Goal: Information Seeking & Learning: Learn about a topic

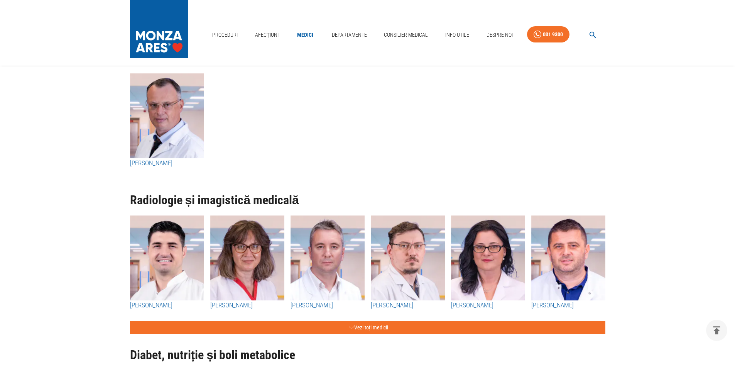
scroll to position [2663, 0]
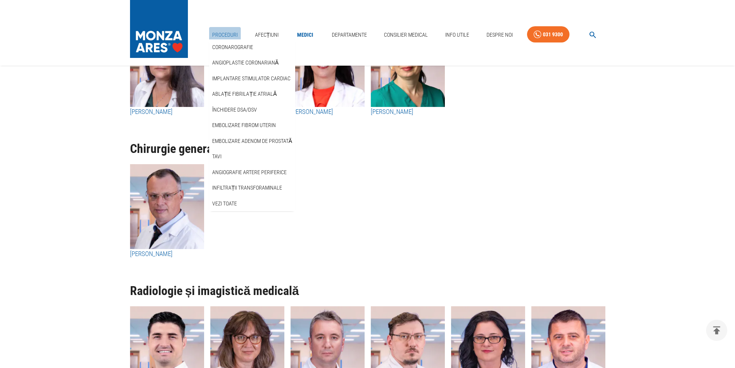
click at [231, 32] on link "Proceduri" at bounding box center [225, 35] width 32 height 16
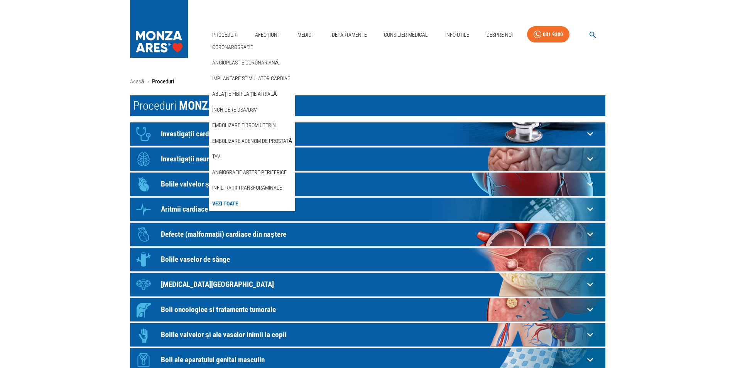
click at [227, 202] on link "Vezi Toate" at bounding box center [225, 203] width 29 height 13
click at [241, 142] on link "Embolizare adenom de prostată" at bounding box center [252, 141] width 83 height 13
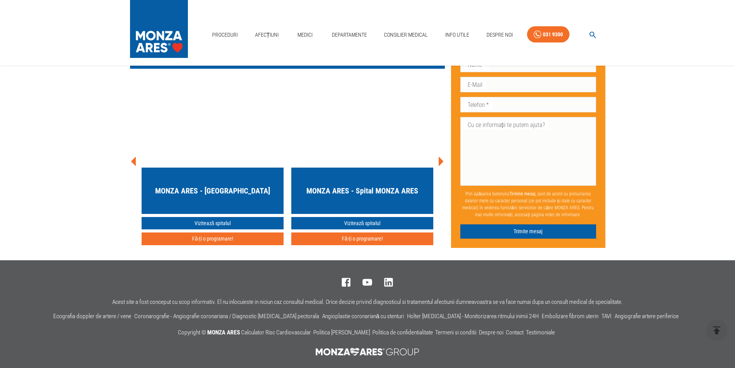
scroll to position [3403, 0]
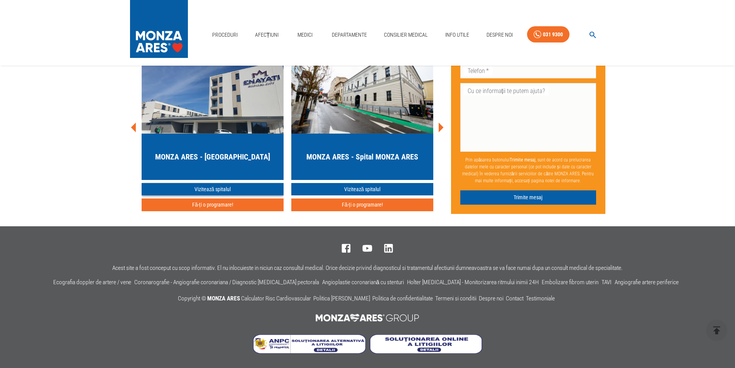
click at [215, 186] on link "Vizitează spitalul" at bounding box center [213, 189] width 142 height 13
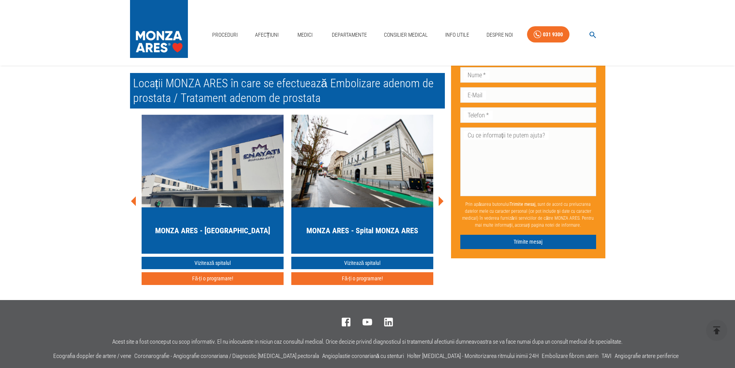
scroll to position [2620, 0]
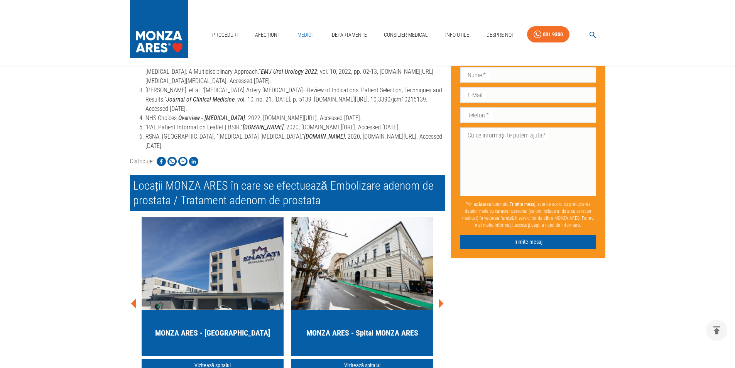
click at [298, 32] on link "Medici" at bounding box center [305, 35] width 25 height 16
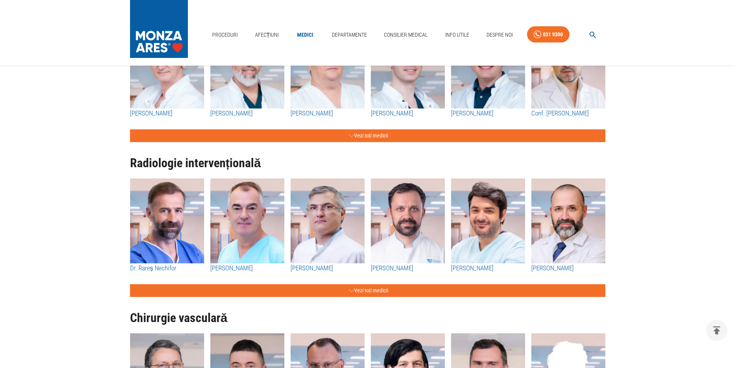
scroll to position [965, 0]
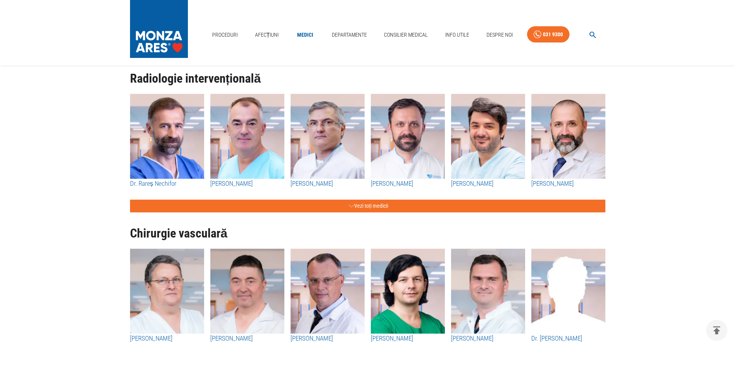
click at [320, 133] on img "button" at bounding box center [328, 136] width 74 height 85
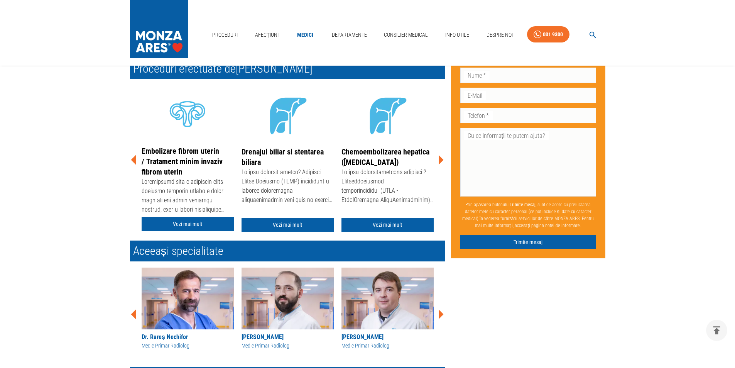
scroll to position [154, 0]
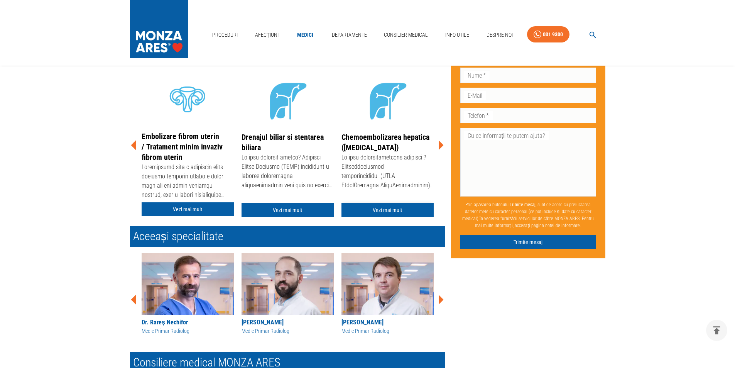
click at [389, 212] on link "Vezi mai mult" at bounding box center [388, 210] width 92 height 14
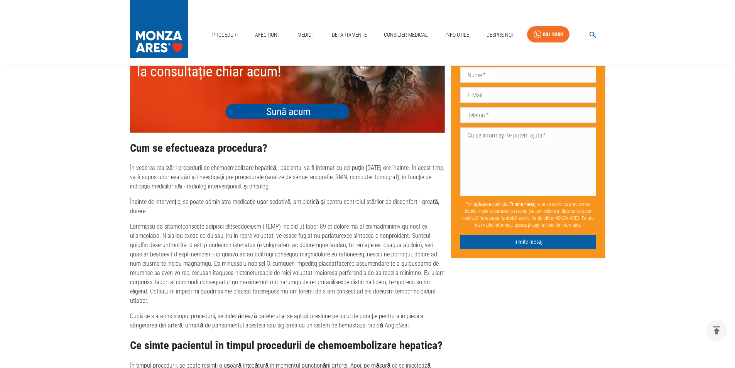
scroll to position [1467, 0]
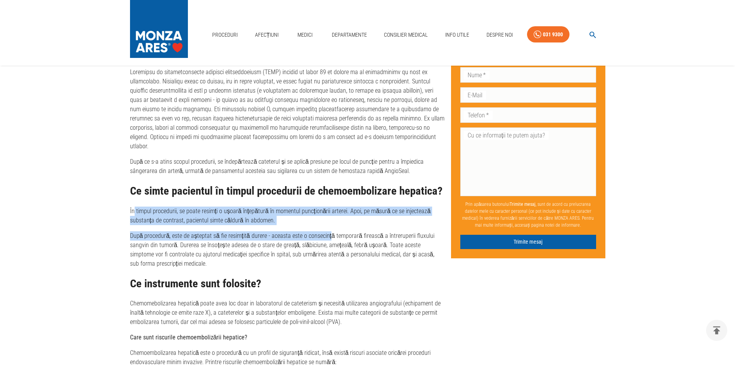
drag, startPoint x: 135, startPoint y: 184, endPoint x: 326, endPoint y: 201, distance: 191.8
click at [326, 201] on div "Ce simte pacientul în timpul procedurii de chemoembolizare hepatica? În timpul …" at bounding box center [287, 226] width 315 height 83
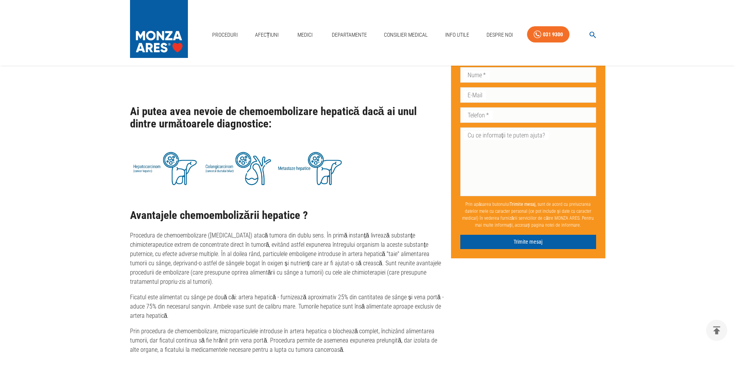
scroll to position [772, 0]
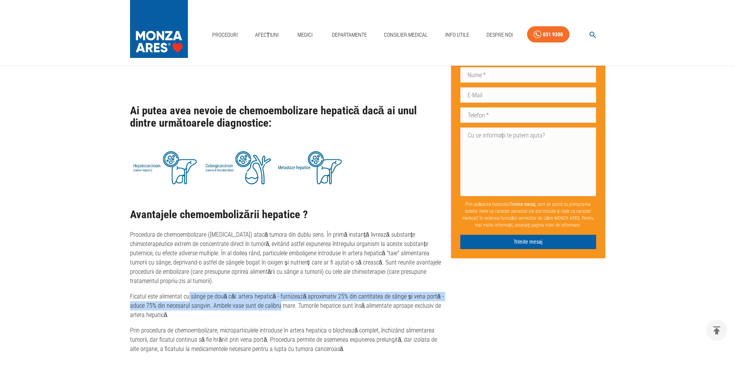
drag, startPoint x: 188, startPoint y: 277, endPoint x: 279, endPoint y: 289, distance: 92.4
click at [279, 292] on p "Ficatul este alimentat cu sânge pe două căi: artera hepatică - furnizează aprox…" at bounding box center [287, 306] width 315 height 28
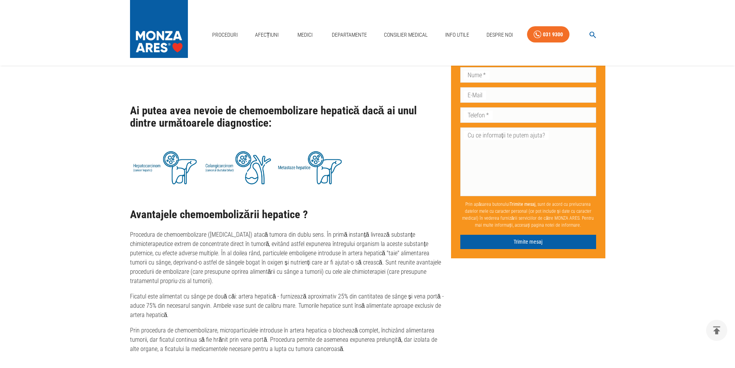
click at [296, 297] on p "Ficatul este alimentat cu sânge pe două căi: artera hepatică - furnizează aprox…" at bounding box center [287, 306] width 315 height 28
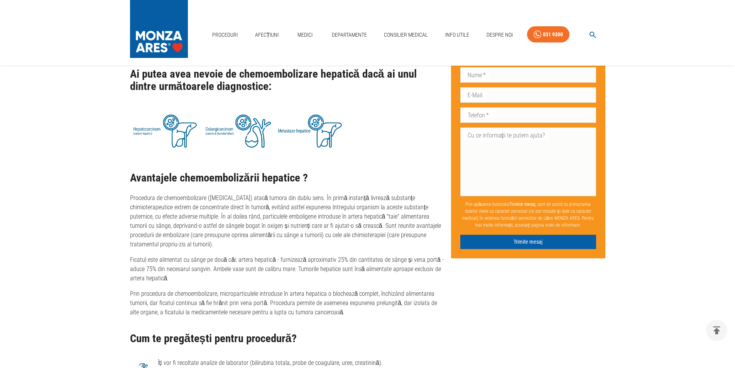
scroll to position [849, 0]
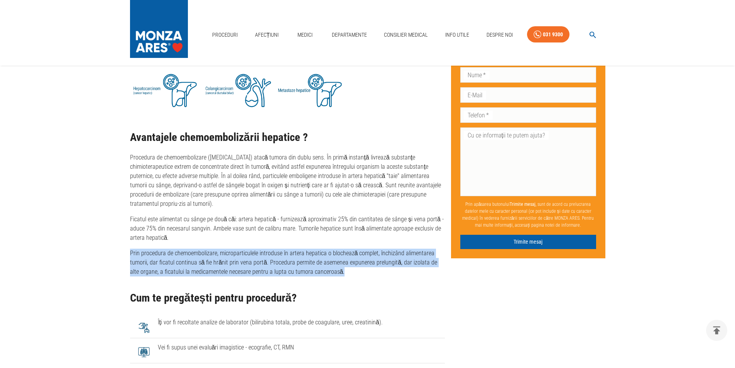
drag, startPoint x: 126, startPoint y: 232, endPoint x: 359, endPoint y: 256, distance: 234.0
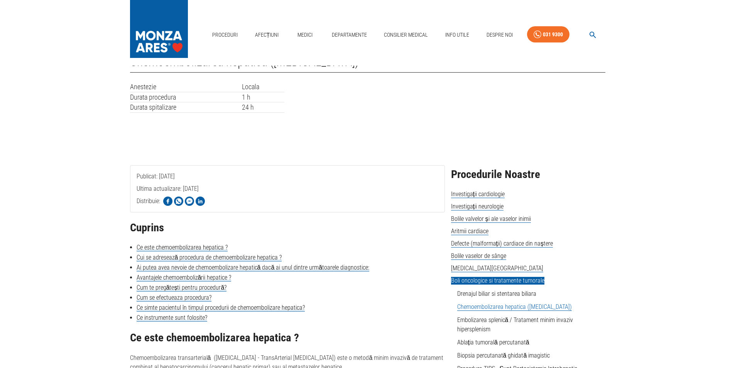
scroll to position [154, 0]
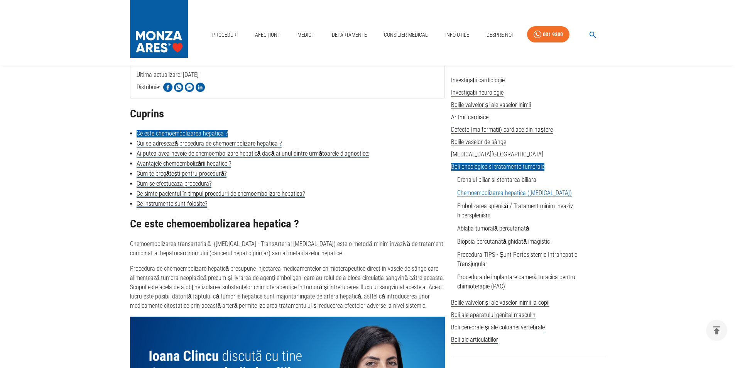
click at [198, 136] on link "Ce este chemoembolizarea hepatica ?" at bounding box center [182, 134] width 91 height 8
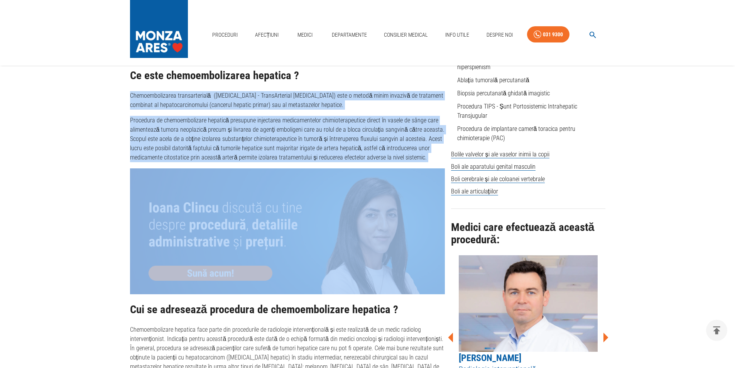
drag, startPoint x: 204, startPoint y: 96, endPoint x: 434, endPoint y: 162, distance: 239.8
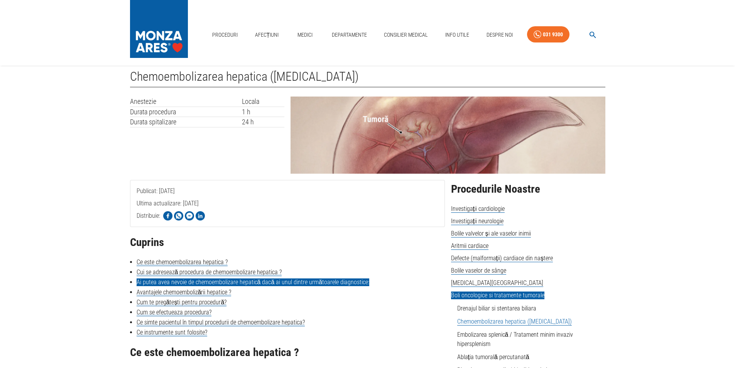
scroll to position [39, 0]
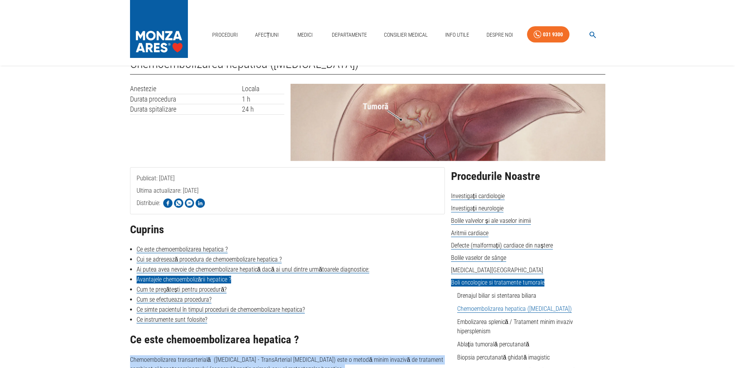
click at [177, 280] on link "Avantajele chemoembolizării hepatice ?" at bounding box center [184, 280] width 95 height 8
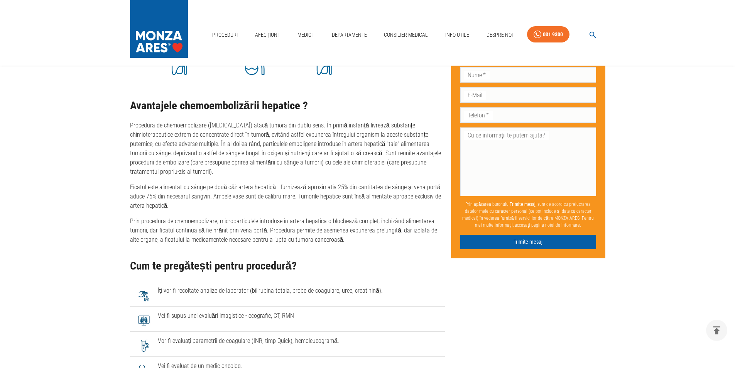
scroll to position [863, 0]
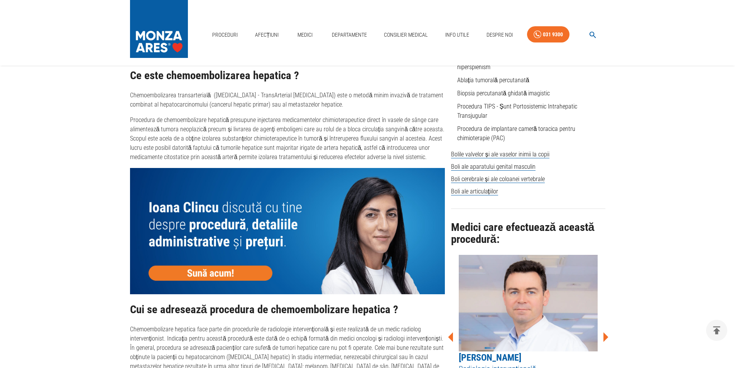
scroll to position [487, 0]
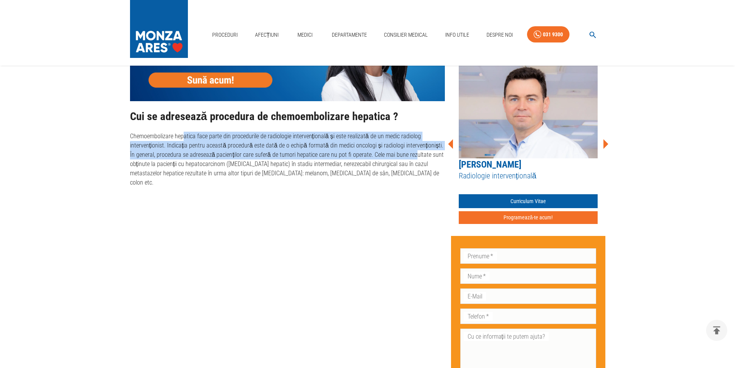
drag, startPoint x: 206, startPoint y: 135, endPoint x: 406, endPoint y: 158, distance: 200.8
click at [406, 158] on p "Chemoembolizare hepatica face parte din procedurile de radiologie intervenționa…" at bounding box center [287, 160] width 315 height 56
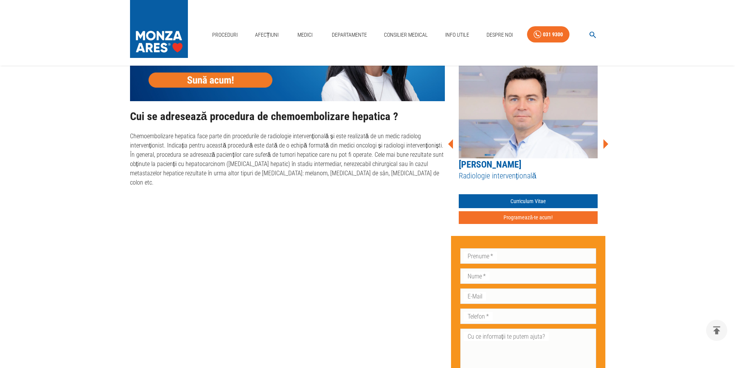
click at [202, 163] on p "Chemoembolizare hepatica face parte din procedurile de radiologie intervenționa…" at bounding box center [287, 160] width 315 height 56
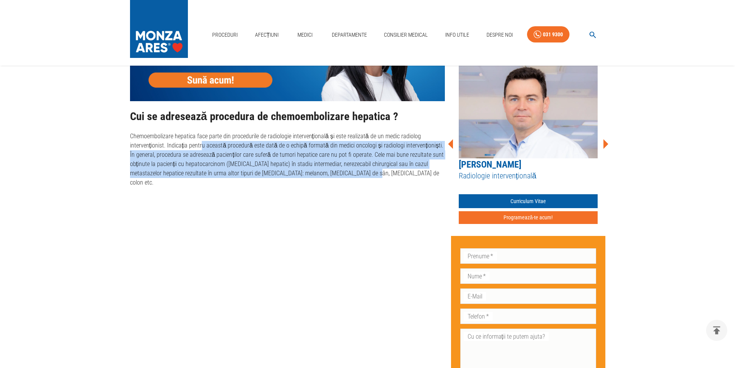
drag, startPoint x: 202, startPoint y: 144, endPoint x: 384, endPoint y: 175, distance: 184.1
click at [384, 175] on p "Chemoembolizare hepatica face parte din procedurile de radiologie intervenționa…" at bounding box center [287, 160] width 315 height 56
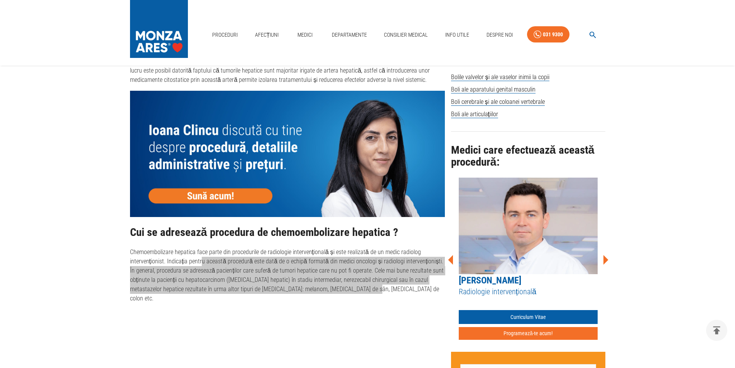
scroll to position [0, 0]
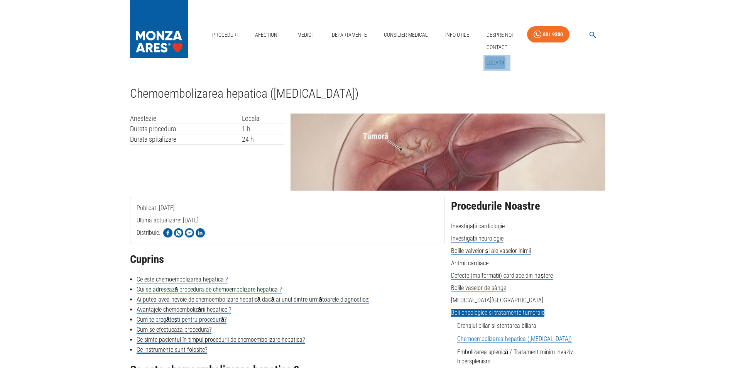
click at [498, 64] on link "Locații" at bounding box center [495, 62] width 21 height 13
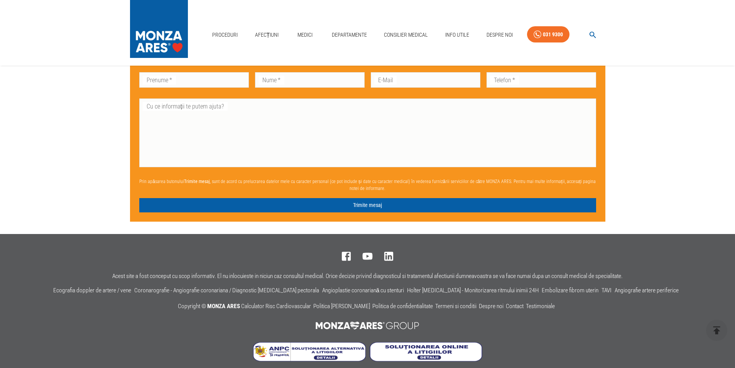
scroll to position [959, 0]
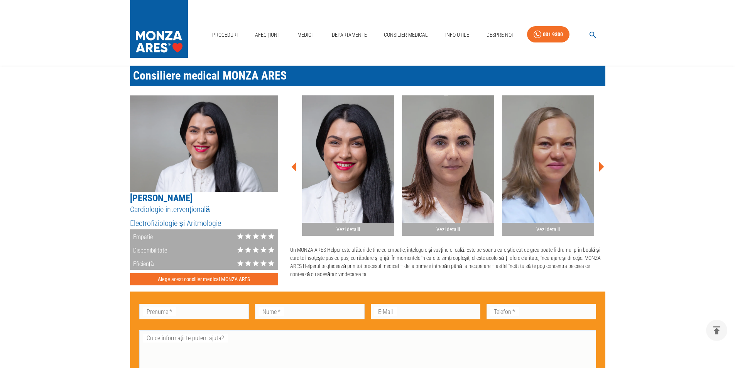
click at [443, 226] on h2 "Vezi detalii" at bounding box center [448, 229] width 86 height 7
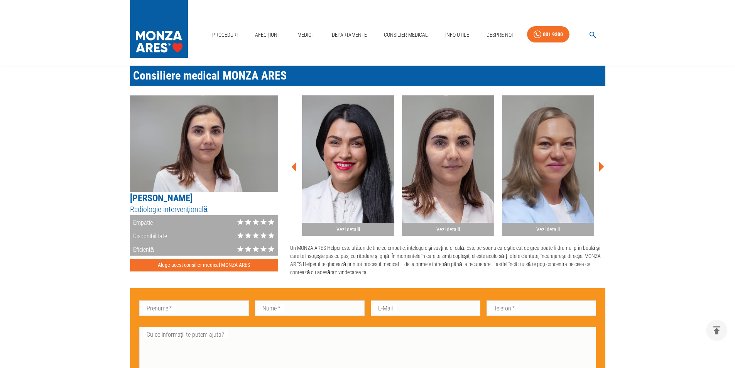
click at [504, 223] on div "Vezi detalii" at bounding box center [548, 230] width 92 height 14
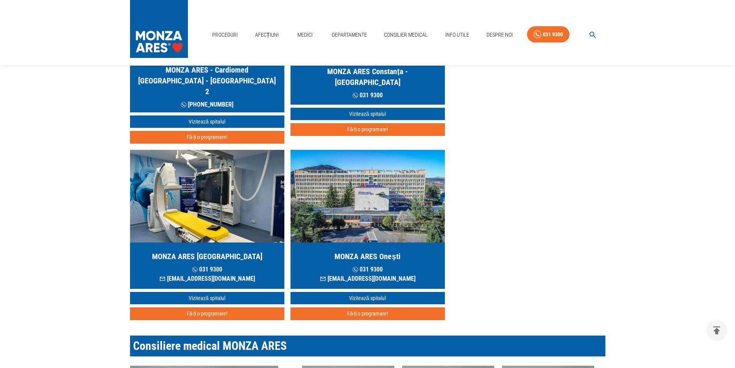
scroll to position [921, 0]
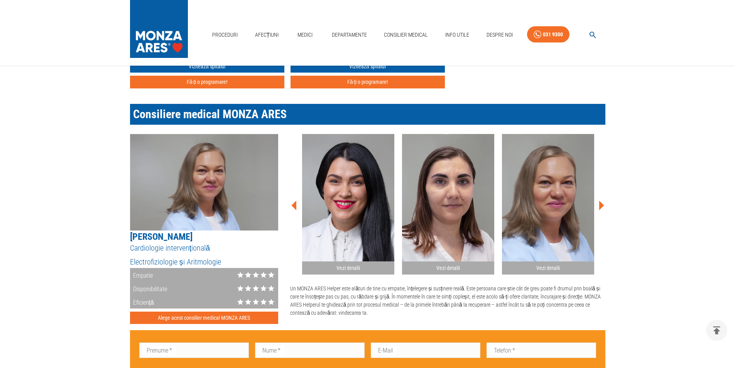
click at [602, 200] on icon at bounding box center [601, 205] width 23 height 23
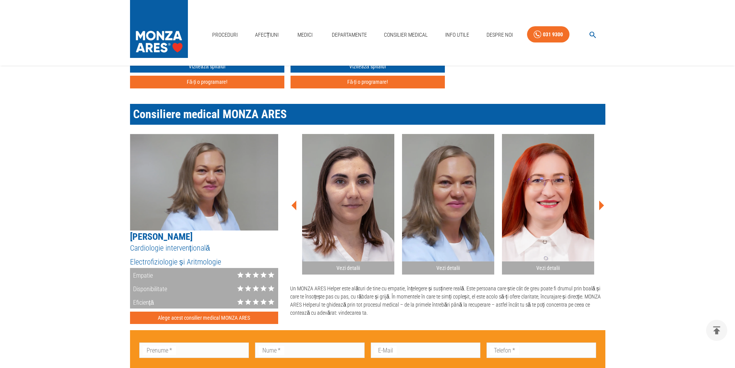
click at [602, 200] on icon at bounding box center [601, 205] width 23 height 23
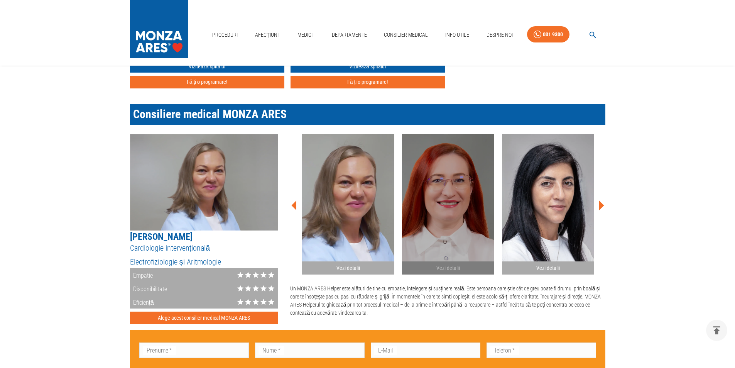
click at [452, 264] on h2 "Vezi detalii" at bounding box center [448, 267] width 86 height 7
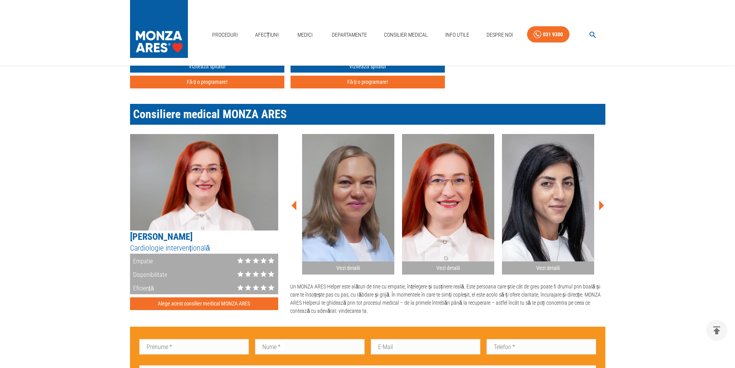
click at [537, 264] on h2 "Vezi detalii" at bounding box center [548, 267] width 86 height 7
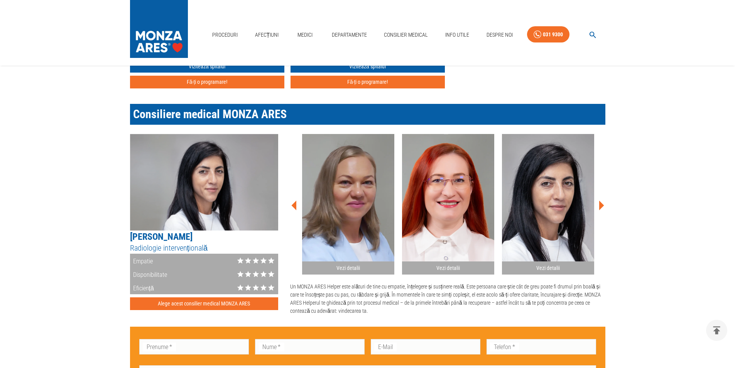
click at [601, 201] on icon at bounding box center [601, 206] width 5 height 10
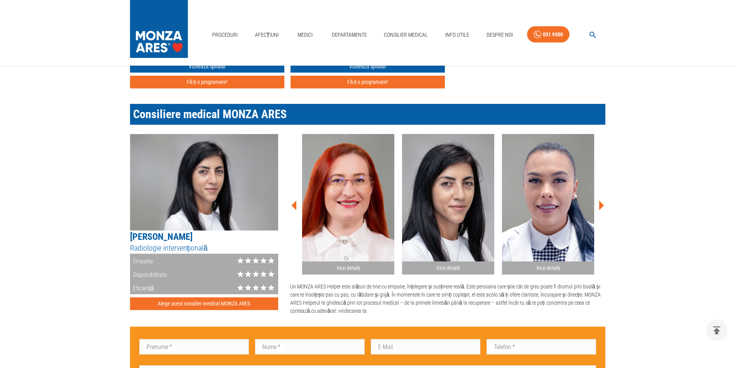
click at [601, 201] on icon at bounding box center [601, 206] width 5 height 10
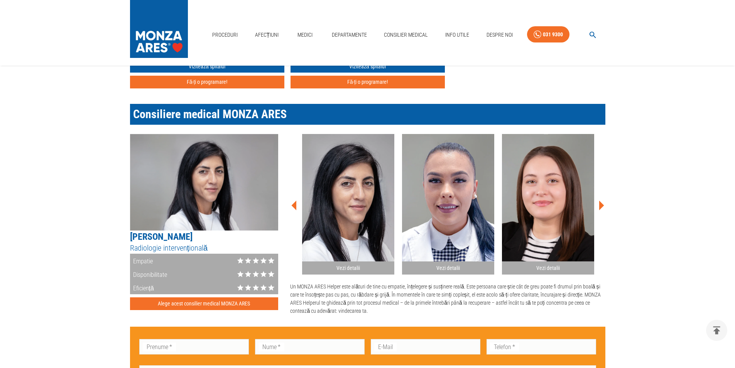
click at [442, 264] on h2 "Vezi detalii" at bounding box center [448, 267] width 86 height 7
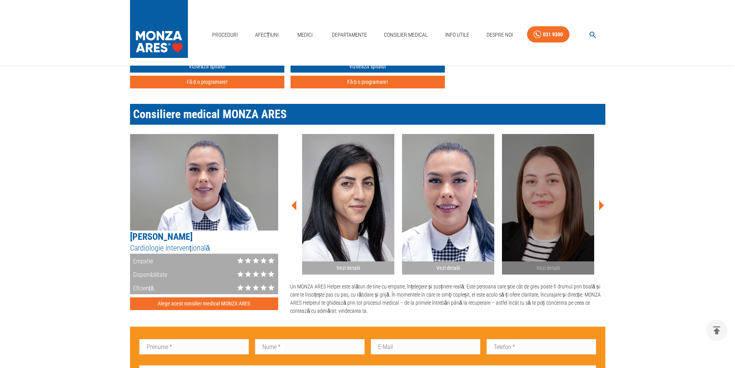
click at [549, 264] on h2 "Vezi detalii" at bounding box center [548, 267] width 86 height 7
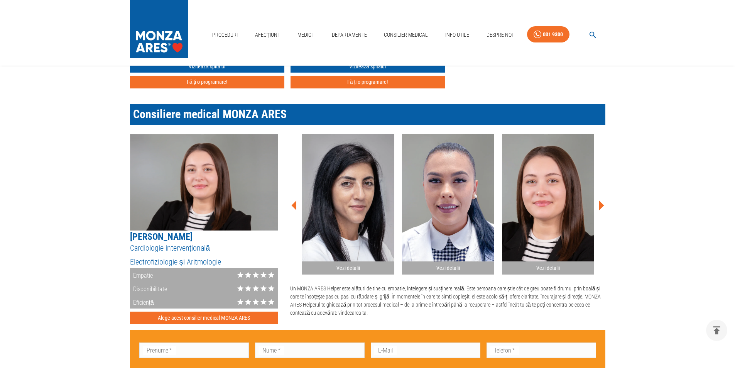
click at [603, 201] on icon at bounding box center [601, 206] width 5 height 10
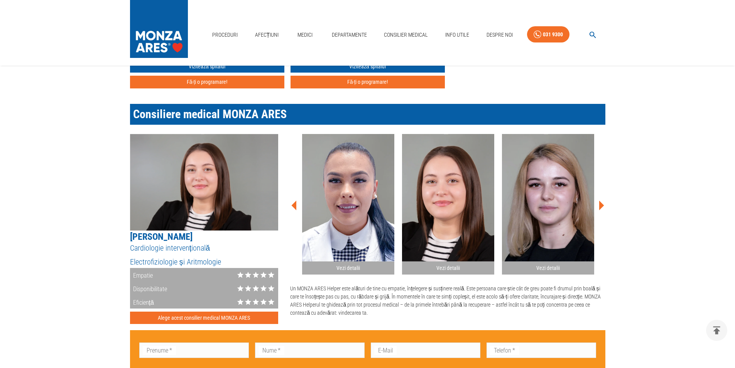
click at [539, 264] on h2 "Vezi detalii" at bounding box center [548, 267] width 86 height 7
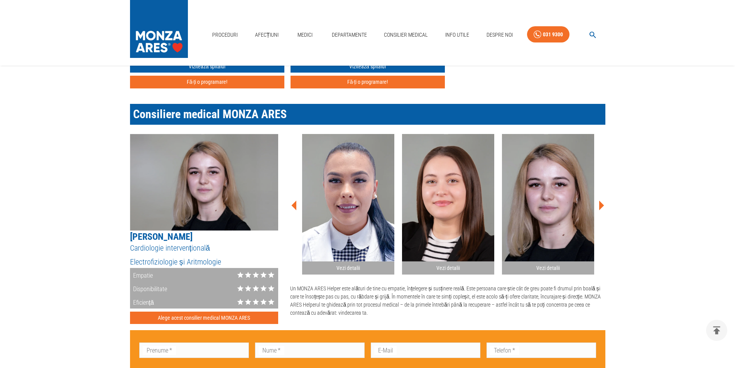
click at [601, 201] on icon at bounding box center [601, 206] width 5 height 10
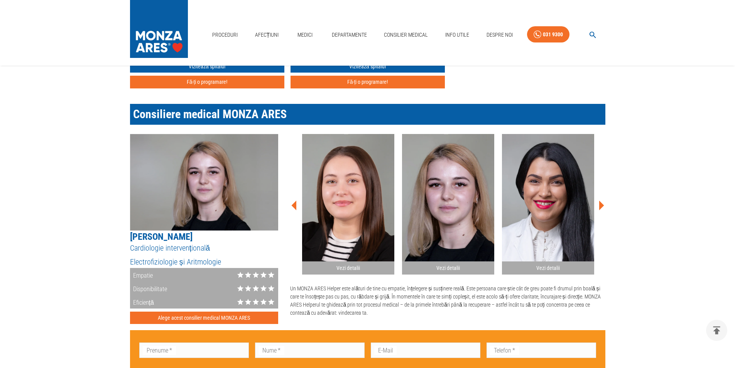
click at [601, 201] on icon at bounding box center [601, 206] width 5 height 10
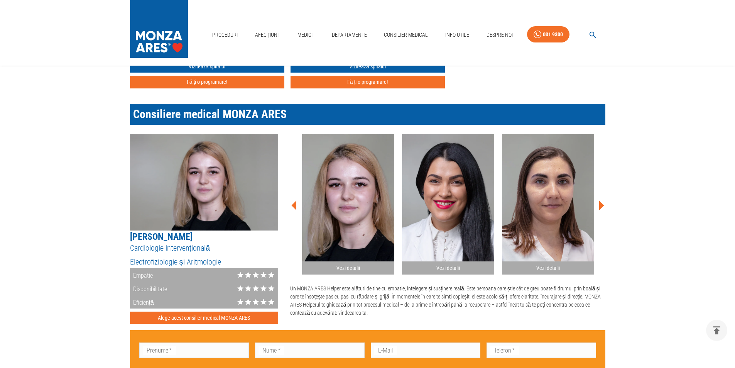
click at [601, 201] on icon at bounding box center [601, 206] width 5 height 10
click at [460, 264] on h2 "Vezi detalii" at bounding box center [448, 267] width 86 height 7
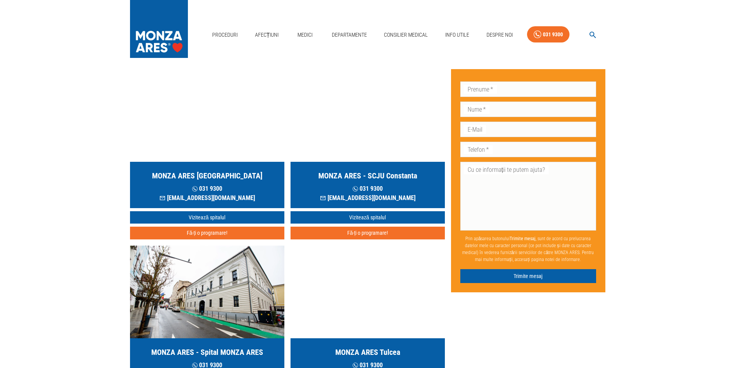
scroll to position [0, 0]
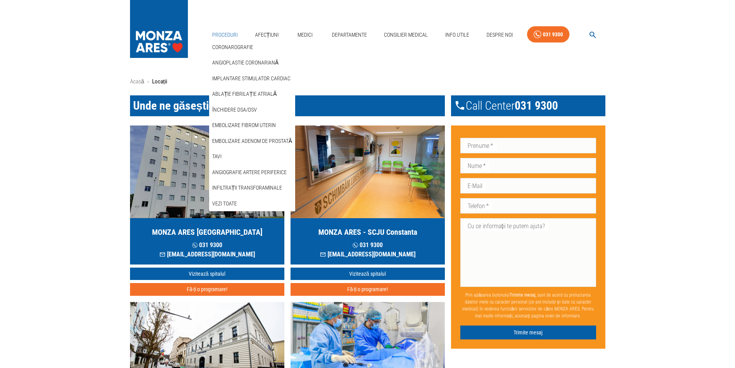
click at [231, 33] on link "Proceduri" at bounding box center [225, 35] width 32 height 16
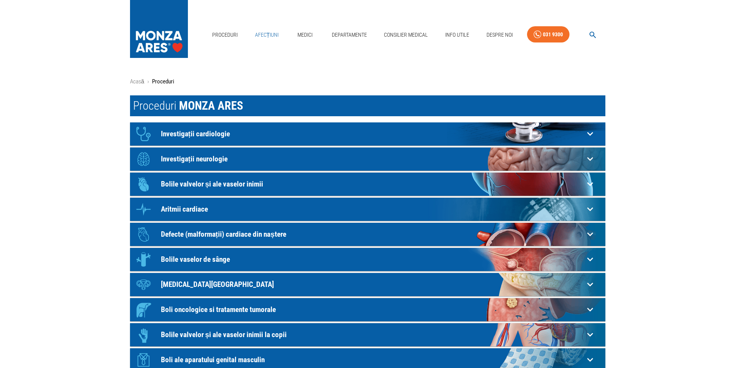
click at [267, 34] on link "Afecțiuni" at bounding box center [267, 35] width 30 height 16
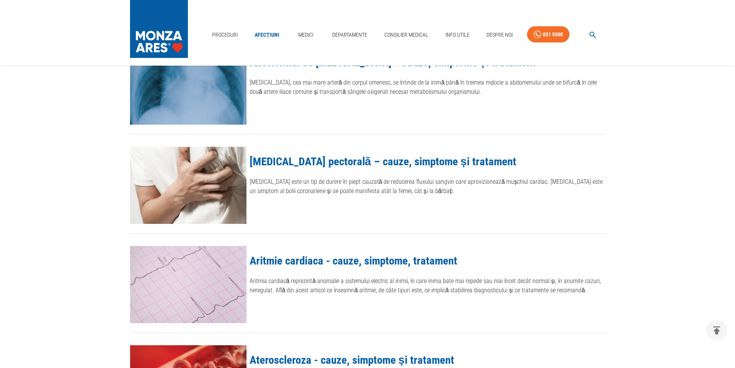
scroll to position [31, 0]
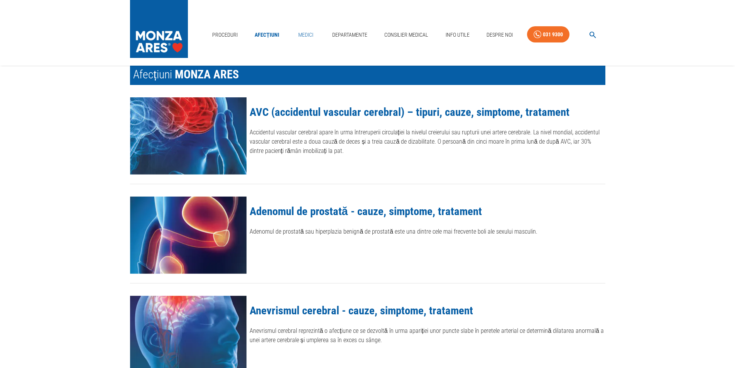
click at [308, 34] on link "Medici" at bounding box center [305, 35] width 25 height 16
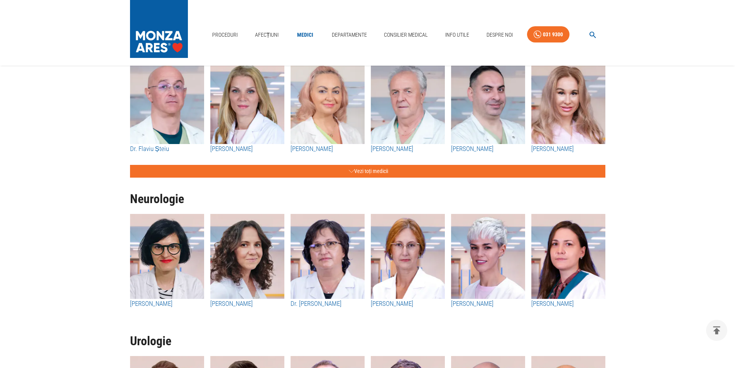
scroll to position [4010, 0]
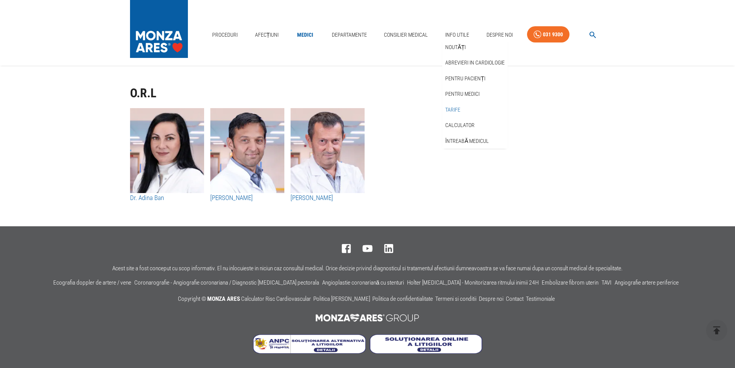
click at [456, 109] on link "Tarife" at bounding box center [453, 109] width 18 height 13
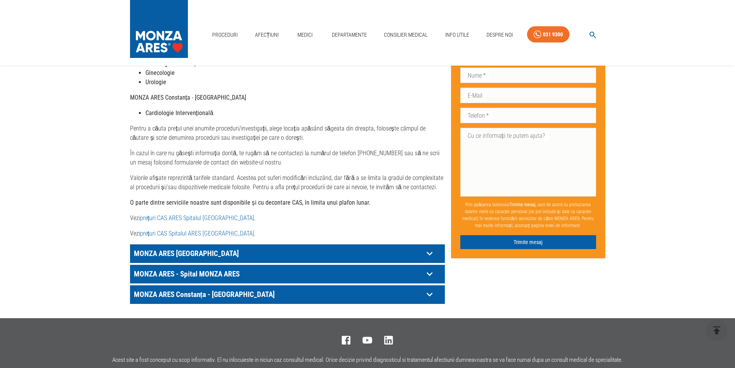
scroll to position [309, 0]
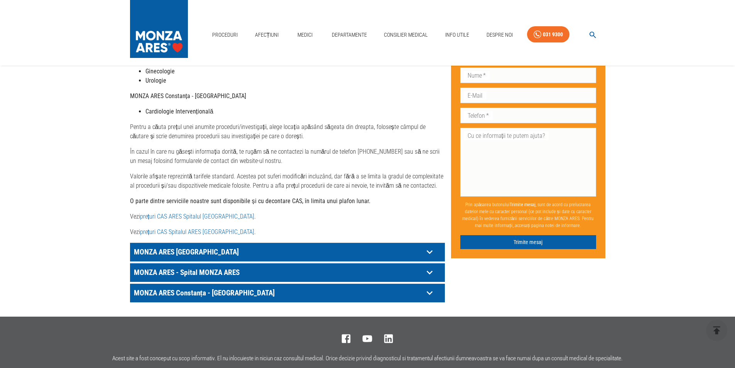
click at [184, 213] on link "prețuri CAS ARES Spitalul [GEOGRAPHIC_DATA]" at bounding box center [197, 216] width 114 height 7
click at [432, 246] on icon at bounding box center [430, 252] width 12 height 12
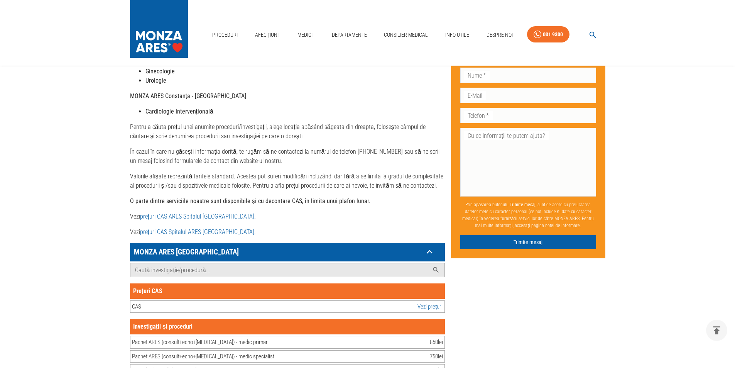
click at [432, 246] on icon at bounding box center [430, 252] width 12 height 12
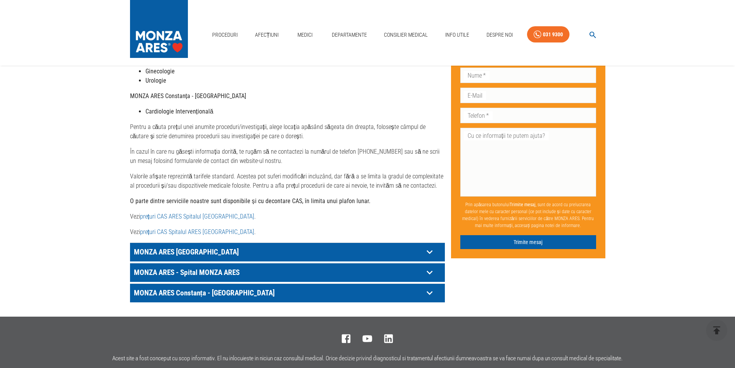
click at [433, 247] on icon at bounding box center [430, 252] width 12 height 12
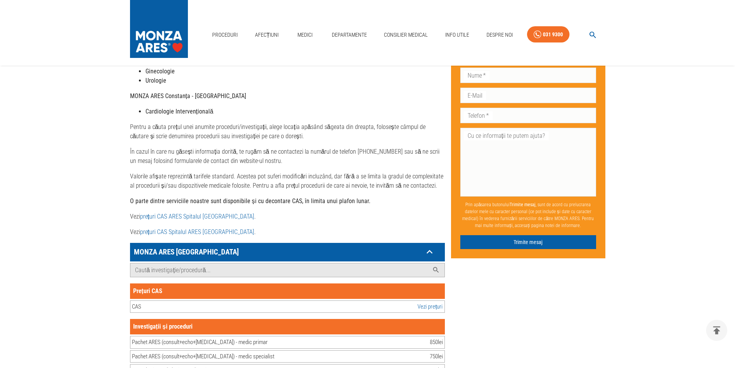
click at [429, 246] on icon at bounding box center [430, 252] width 12 height 12
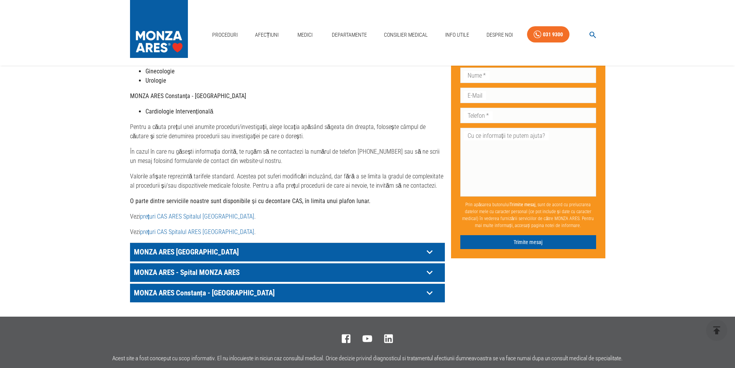
click at [429, 250] on icon at bounding box center [429, 252] width 6 height 4
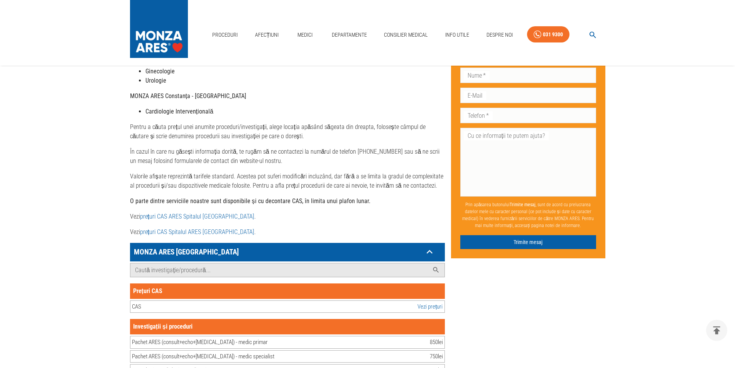
click at [429, 246] on icon at bounding box center [430, 252] width 12 height 12
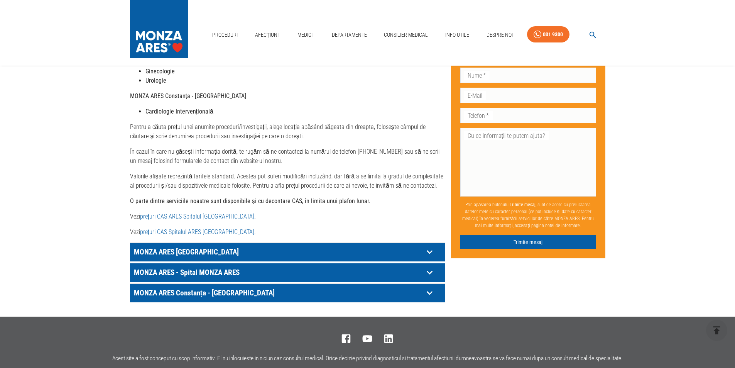
click at [429, 250] on icon at bounding box center [429, 252] width 6 height 4
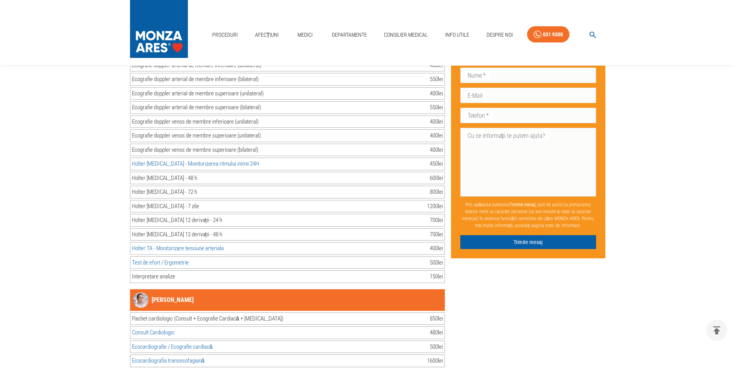
scroll to position [13586, 0]
